Goal: Task Accomplishment & Management: Manage account settings

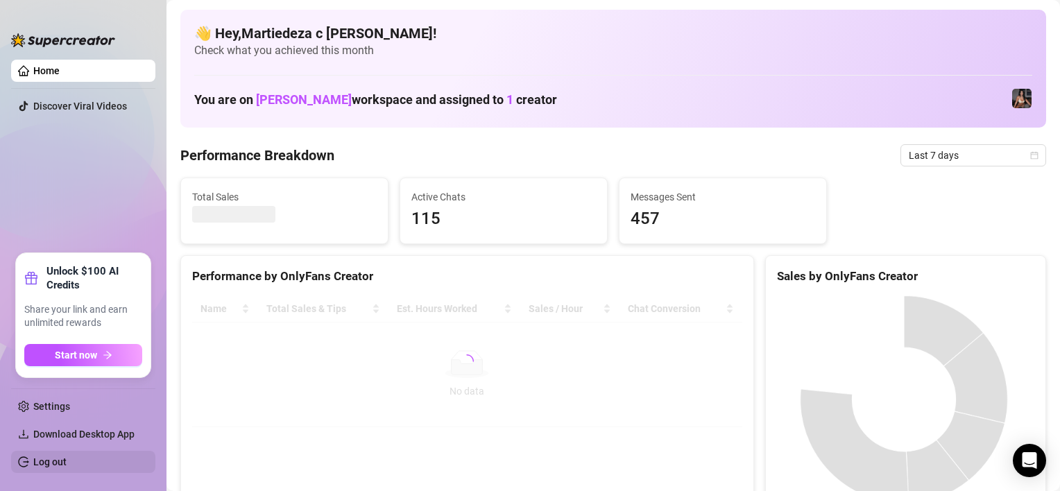
click at [33, 457] on link "Log out" at bounding box center [49, 462] width 33 height 11
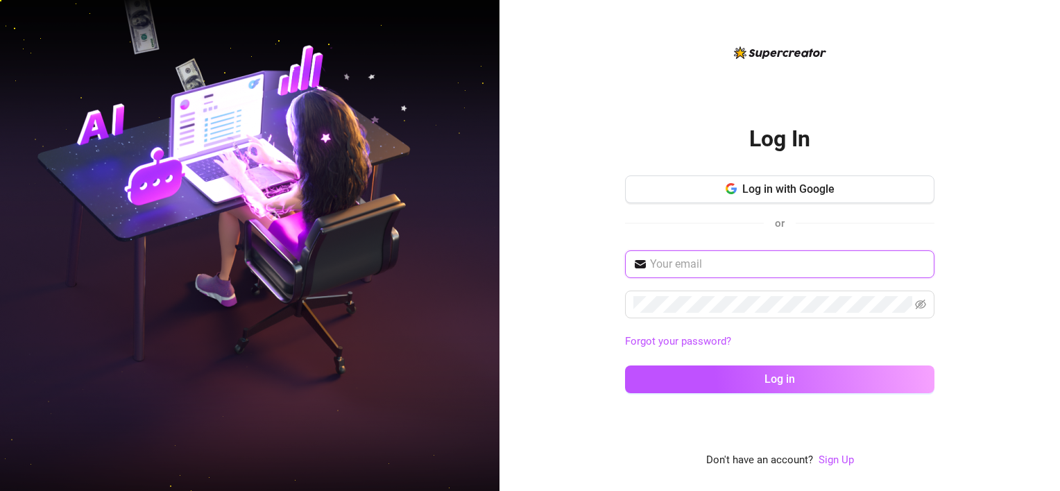
click at [683, 262] on input "text" at bounding box center [788, 264] width 276 height 17
type input "[EMAIL_ADDRESS][DOMAIN_NAME]"
click at [713, 291] on span at bounding box center [779, 305] width 309 height 28
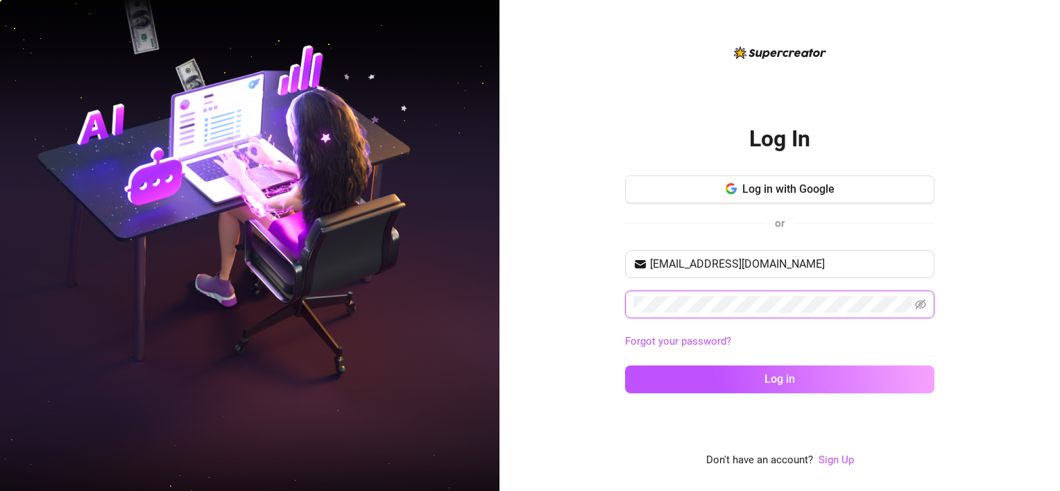
click at [625, 366] on button "Log in" at bounding box center [779, 380] width 309 height 28
